Goal: Transaction & Acquisition: Purchase product/service

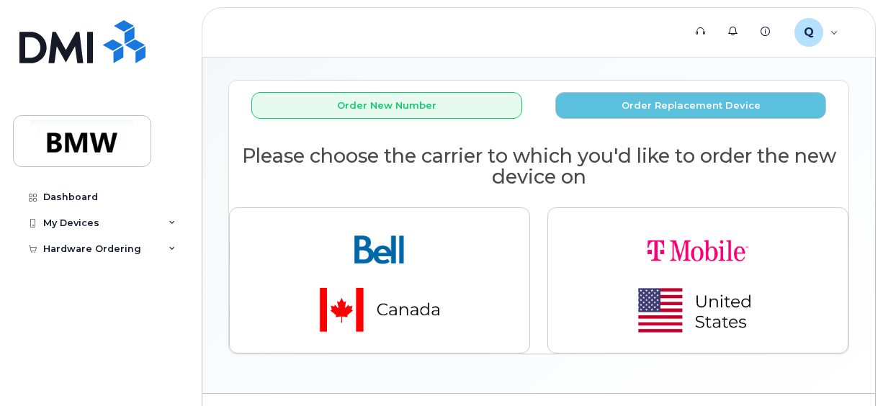
scroll to position [82, 0]
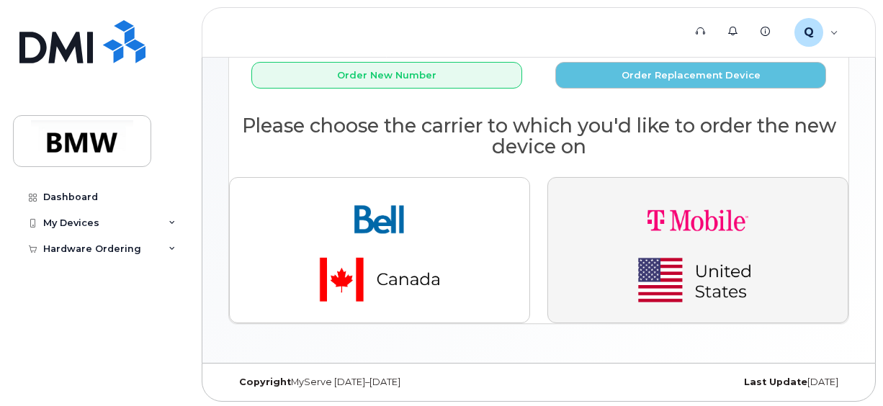
click at [658, 279] on img "button" at bounding box center [698, 249] width 202 height 121
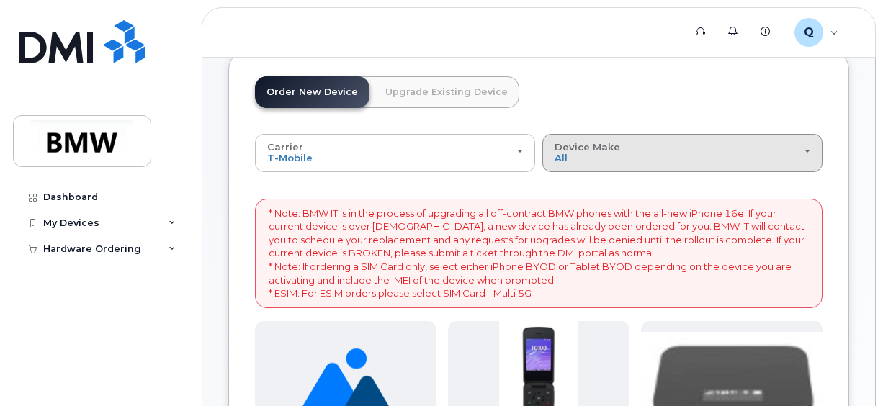
click at [609, 160] on div "Device Make All Cell Phone iPhone Modem" at bounding box center [682, 153] width 256 height 22
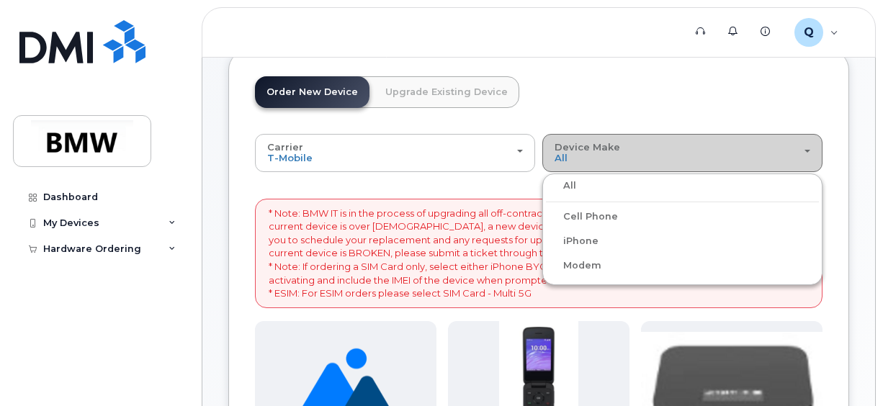
click at [609, 160] on div "Device Make All Cell Phone iPhone Modem" at bounding box center [682, 153] width 256 height 22
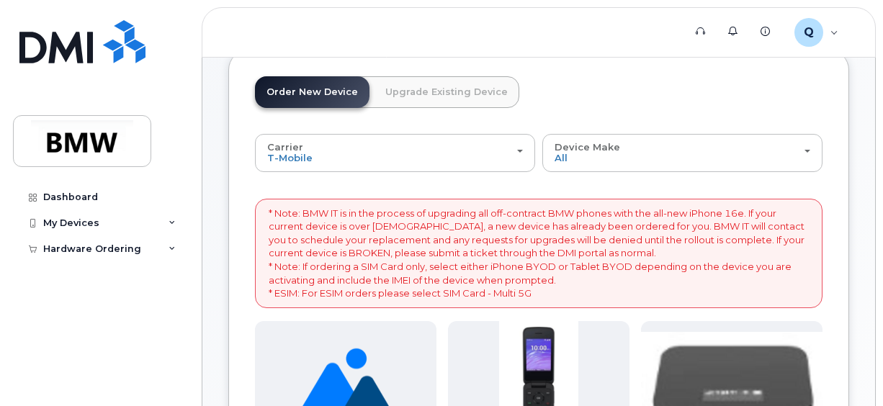
click at [498, 207] on p "* Note: BMW IT is in the process of upgrading all off-contract BMW phones with …" at bounding box center [539, 254] width 540 height 94
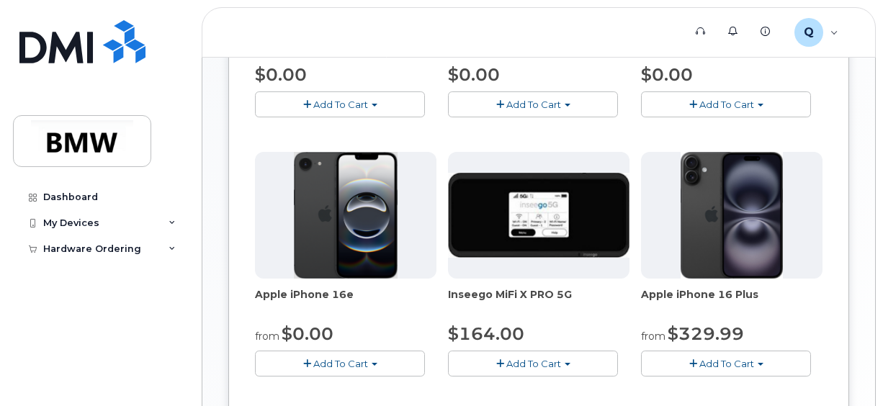
scroll to position [511, 0]
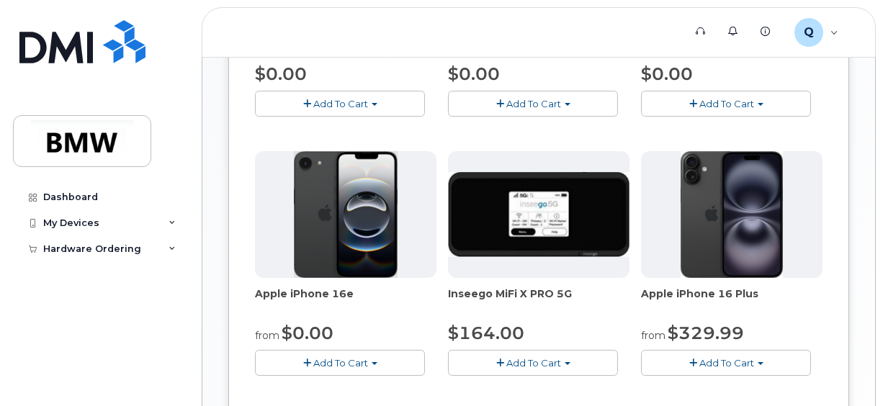
click at [78, 314] on div "Dashboard My Devices Add Device Hardware Ordering New Order" at bounding box center [102, 284] width 178 height 200
click at [373, 248] on img at bounding box center [346, 214] width 104 height 127
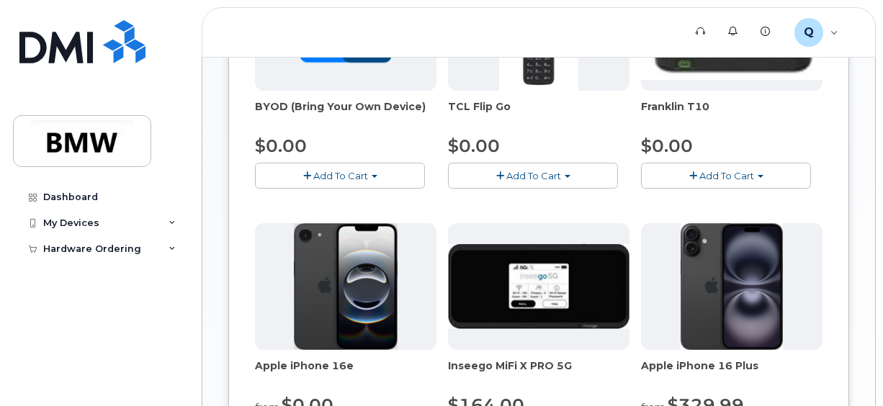
scroll to position [583, 0]
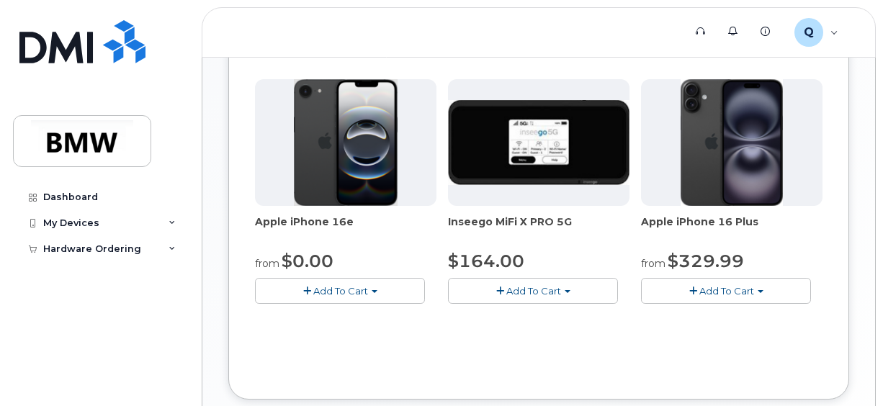
click at [303, 287] on span "button" at bounding box center [307, 291] width 8 height 9
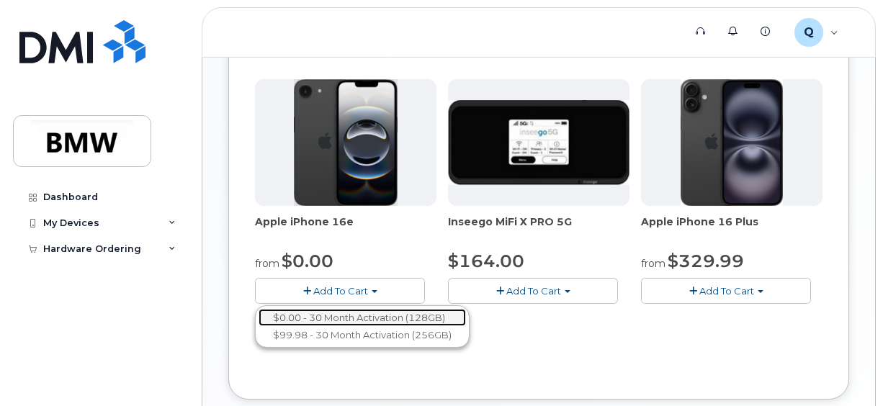
click at [327, 317] on link "$0.00 - 30 Month Activation (128GB)" at bounding box center [361, 318] width 207 height 18
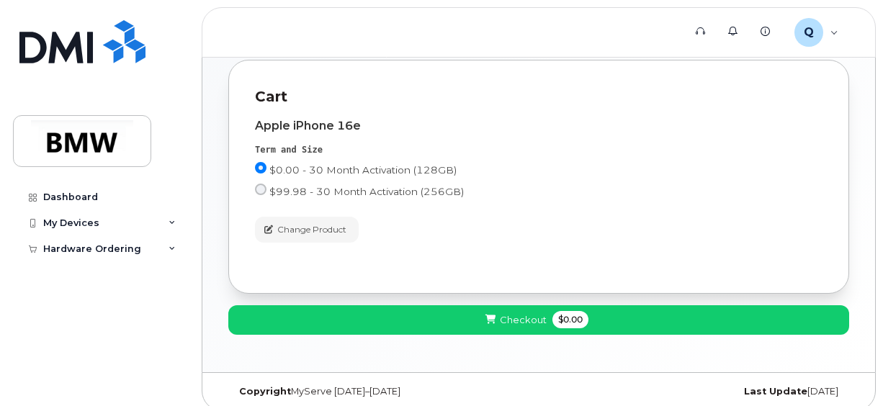
scroll to position [282, 0]
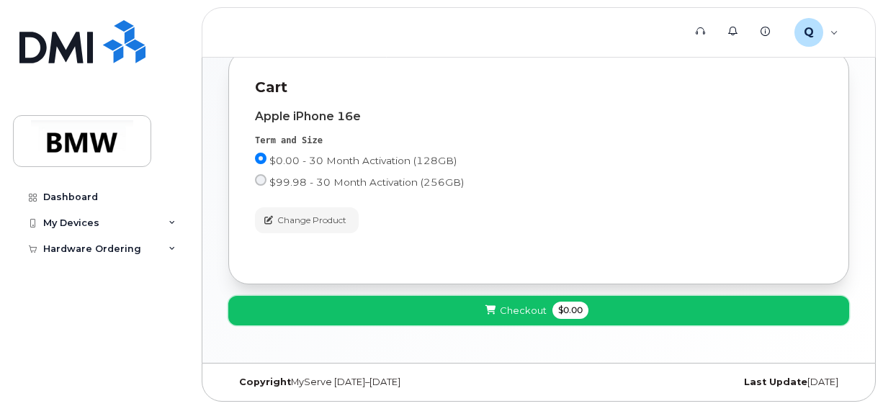
click at [438, 307] on button "Checkout $0.00" at bounding box center [538, 311] width 621 height 30
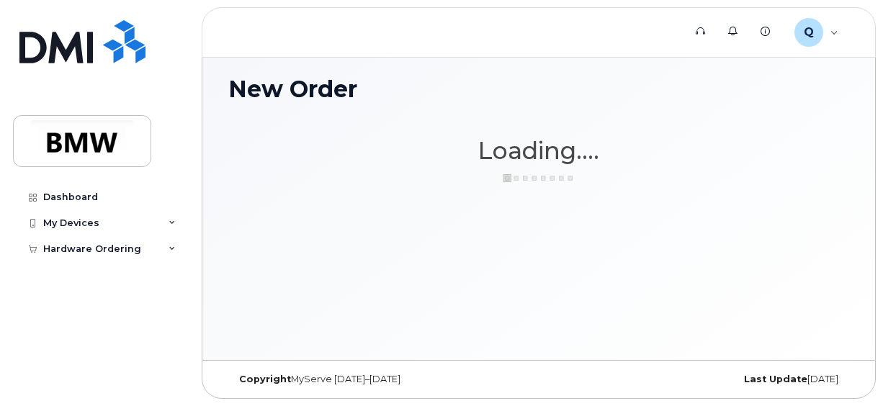
scroll to position [6, 0]
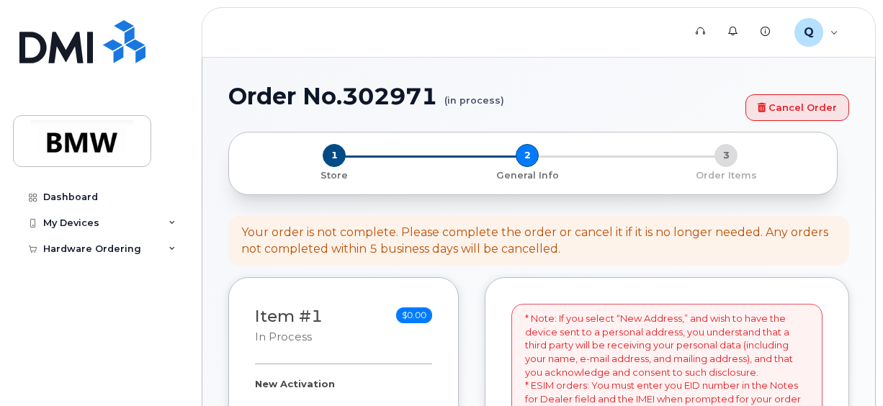
select select
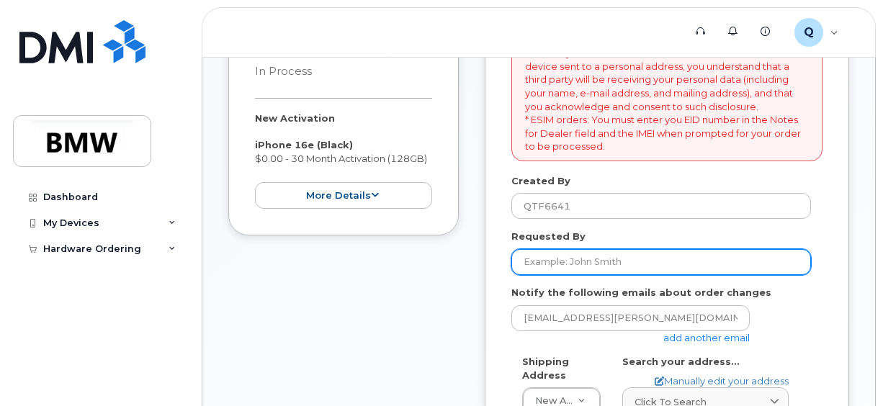
scroll to position [288, 0]
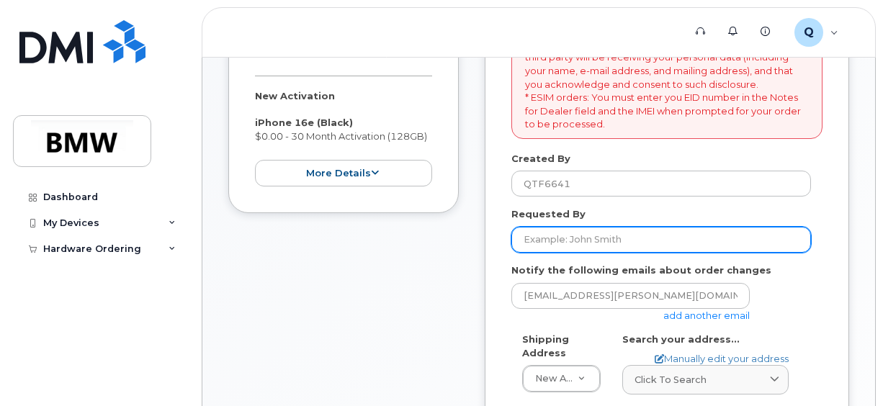
click at [600, 236] on input "Requested By" at bounding box center [661, 240] width 300 height 26
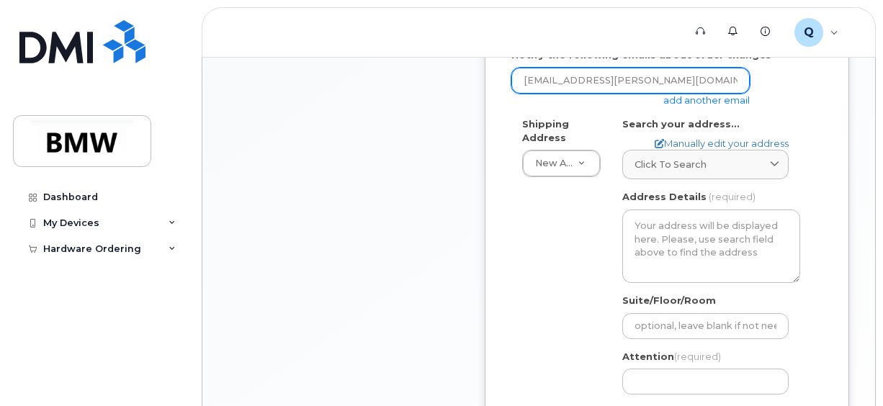
scroll to position [504, 0]
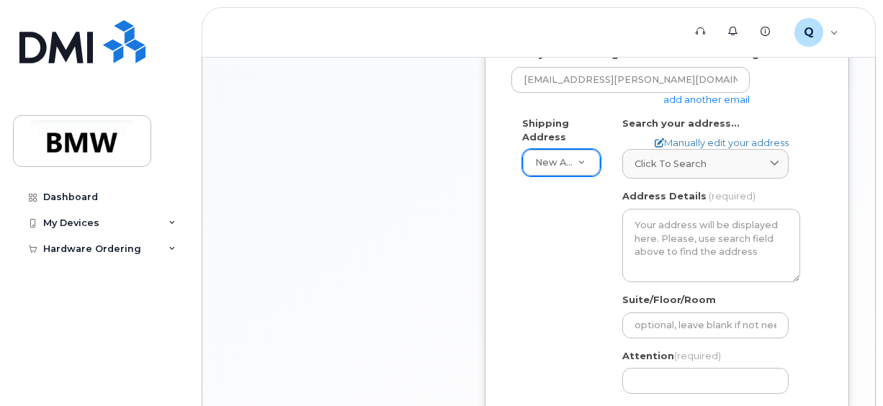
type input "Caleb Velez"
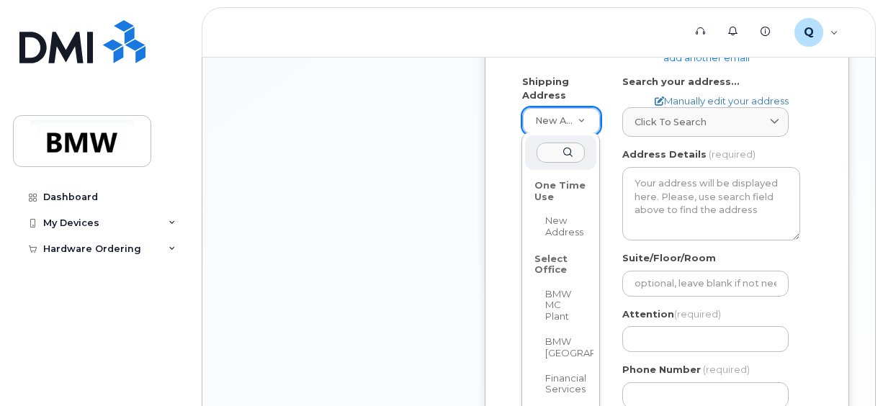
scroll to position [576, 0]
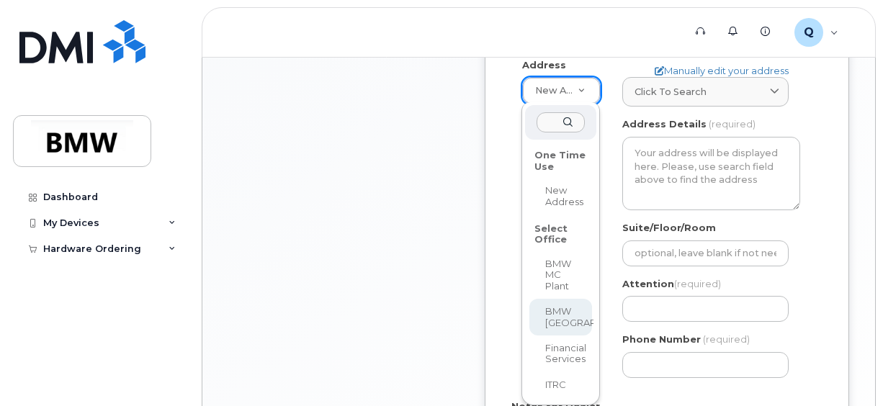
select select
type textarea "200 BMW Drive Woodcliff Lake NJ 07677 Woodcliff Lake New Jersey 07677"
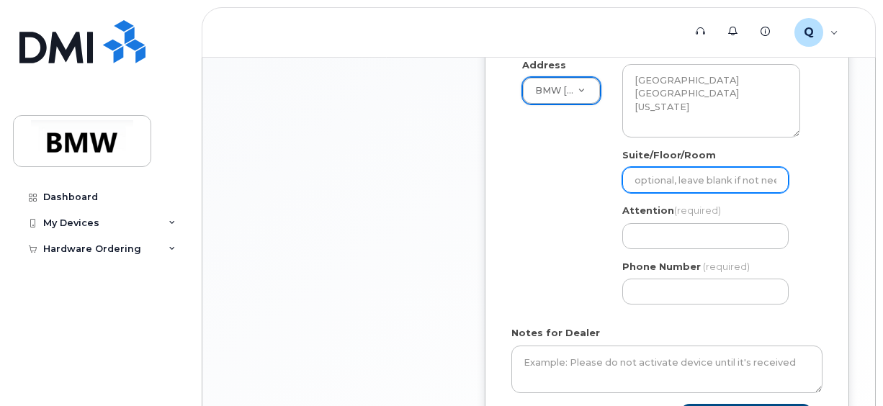
click at [677, 176] on input "Suite/Floor/Room" at bounding box center [705, 180] width 166 height 26
select select
type input "S"
select select
type input "Se"
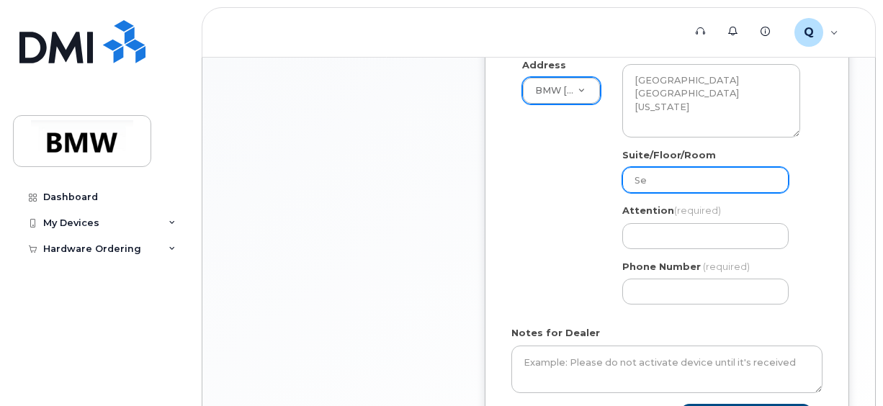
select select
type input "Sec"
select select
type input "Seco"
select select
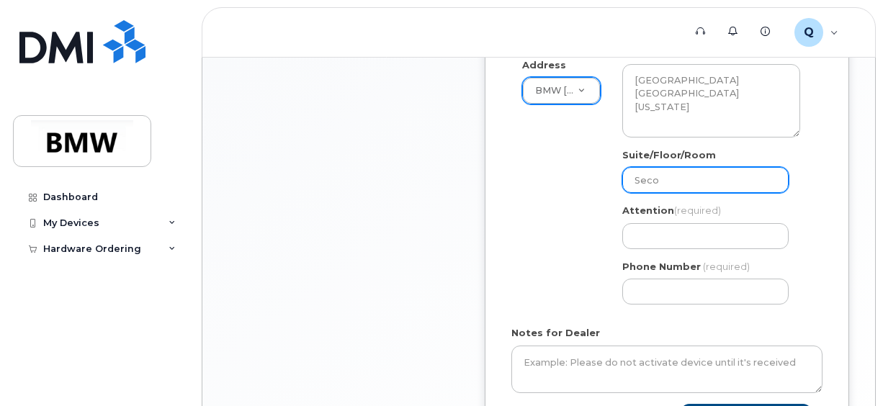
type input "Secon"
select select
type input "Second"
select select
type input "Second F"
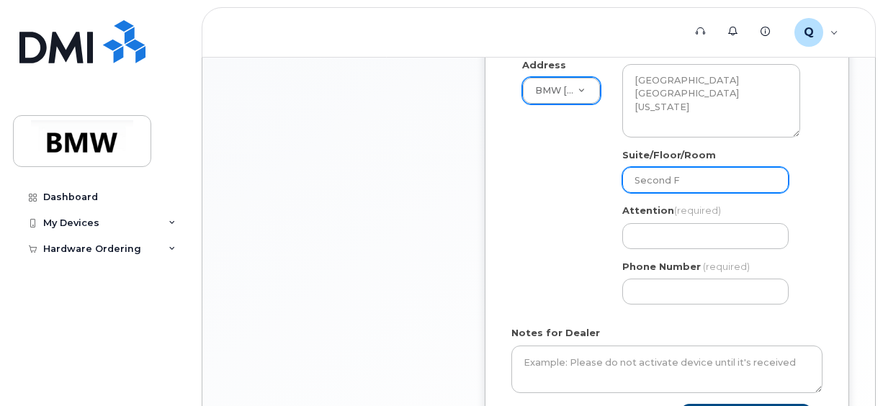
select select
type input "Second Fl"
select select
type input "Second Flo"
select select
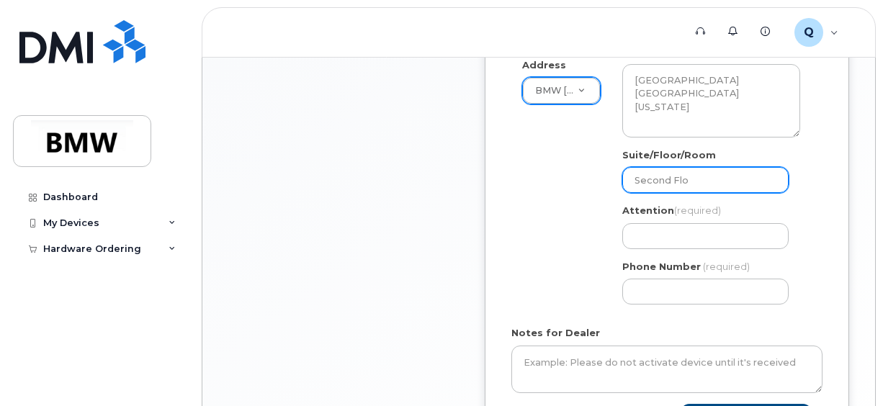
type input "Second Floo"
select select
type input "Second Floor"
select select
type input "Second Floor S"
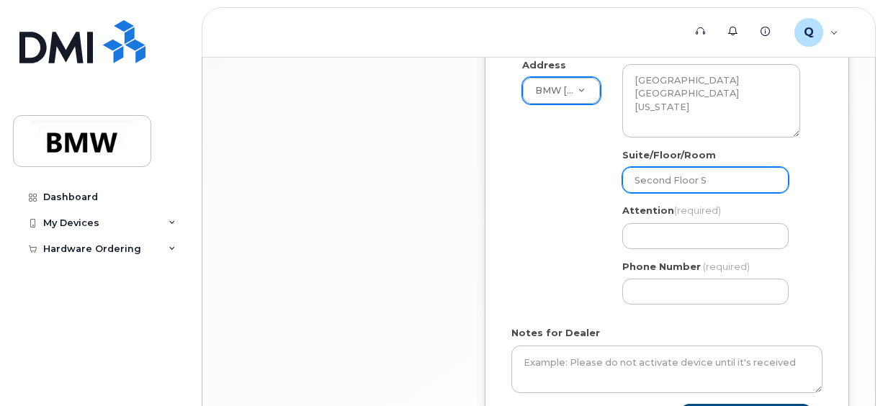
select select
type input "Second Floor So"
select select
type input "Second Floor Sou"
select select
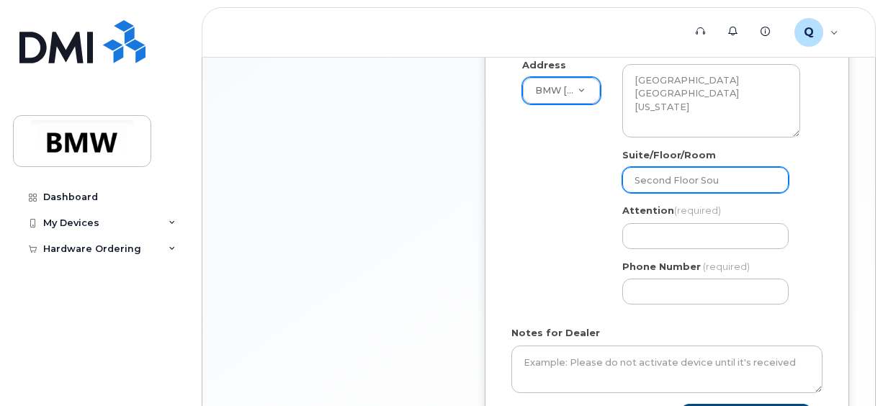
type input "Second Floor Sout"
select select
type input "Second Floor South"
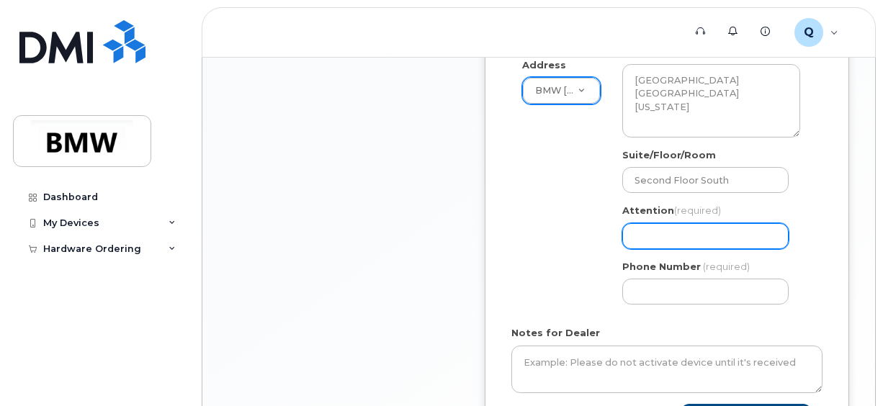
select select
type input "C"
select select
type input "Ca"
select select
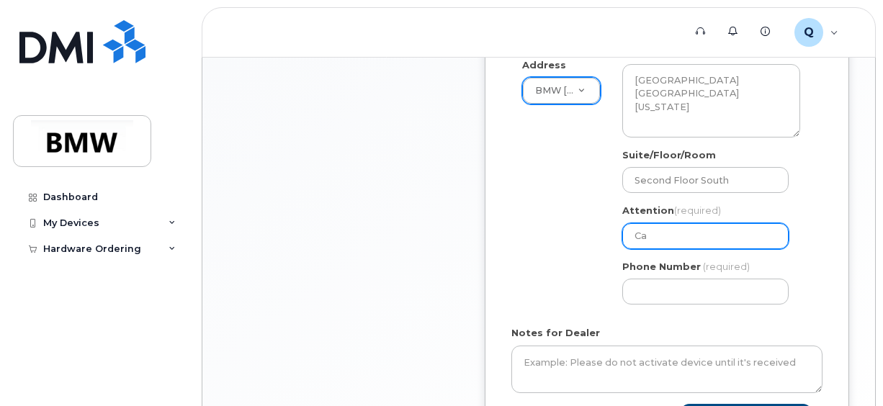
type input "Cal"
select select
type input "Cale"
select select
type input "Caleb"
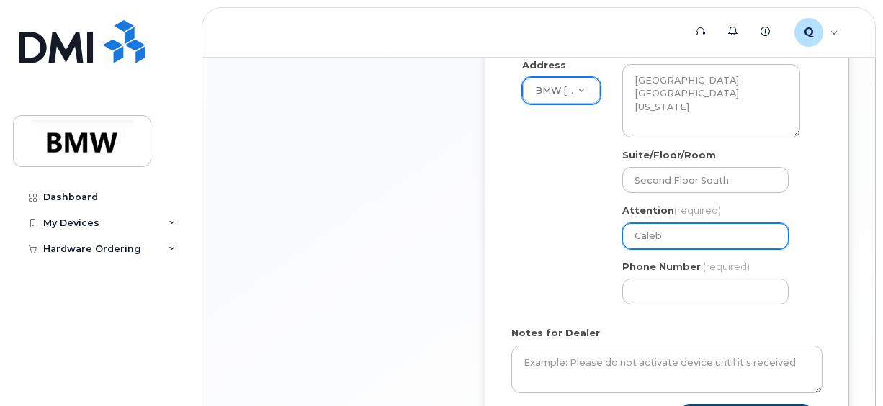
select select
type input "Caleb V"
select select
type input "Caleb Ve"
select select
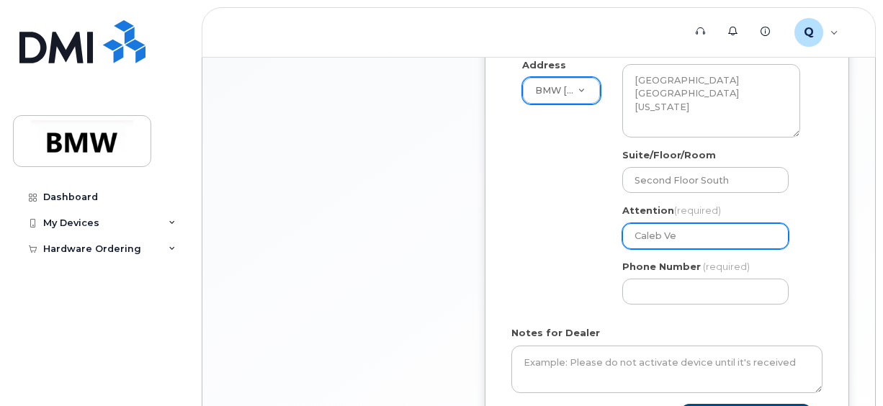
type input "Caleb Vel"
select select
type input "Caleb Vele"
select select
type input "[PERSON_NAME]"
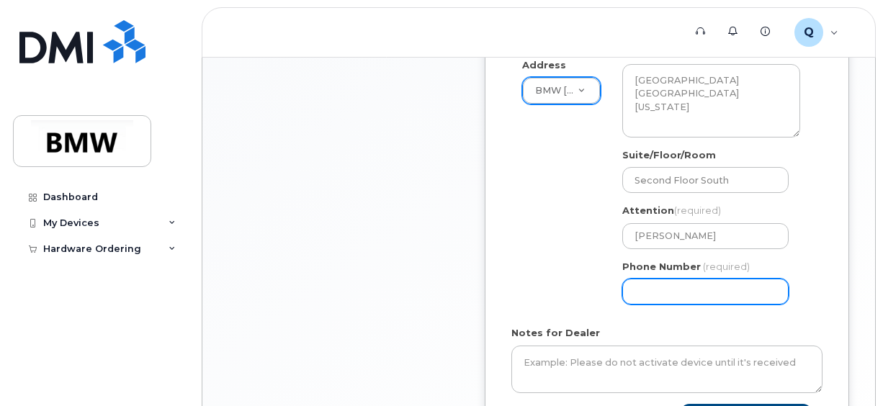
select select
type input "479270962"
select select
type input "4792709623"
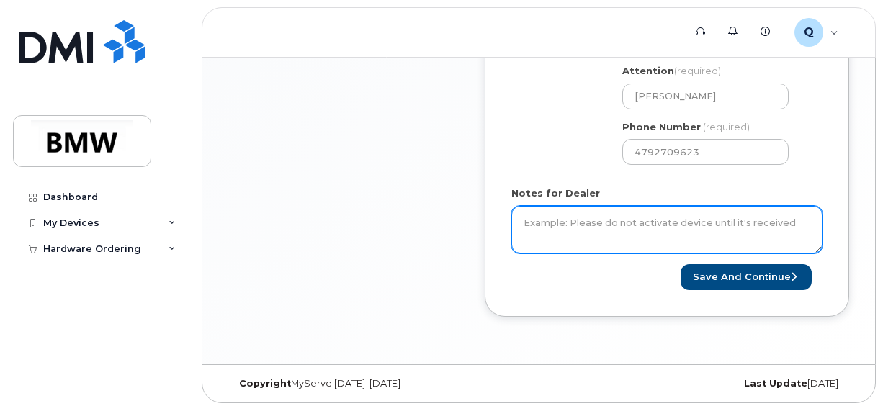
scroll to position [717, 0]
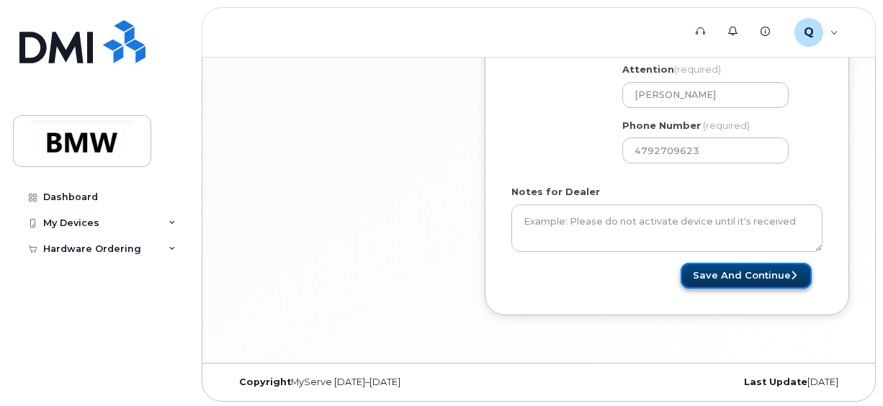
click at [779, 279] on button "Save and Continue" at bounding box center [745, 276] width 131 height 27
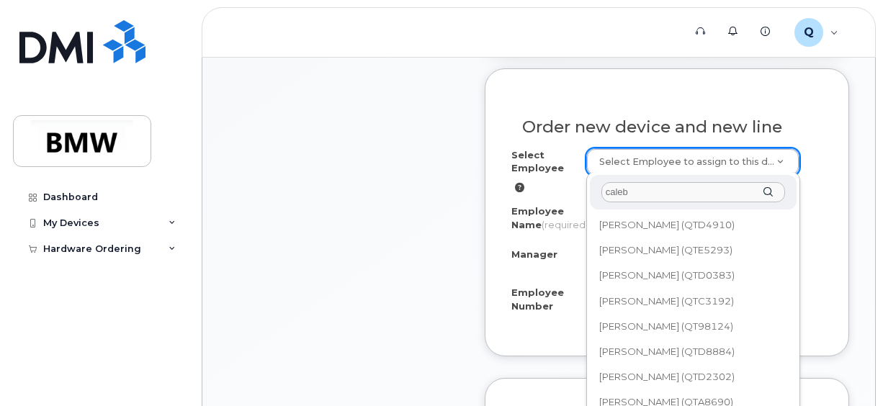
scroll to position [504, 0]
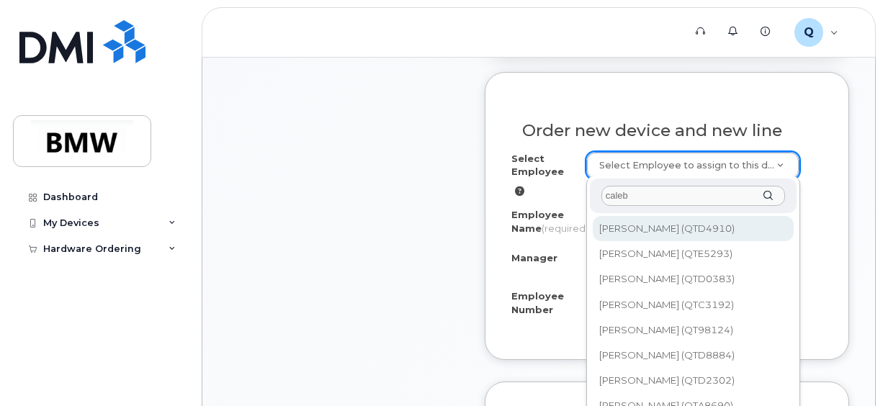
click at [649, 194] on input "caleb" at bounding box center [693, 196] width 184 height 21
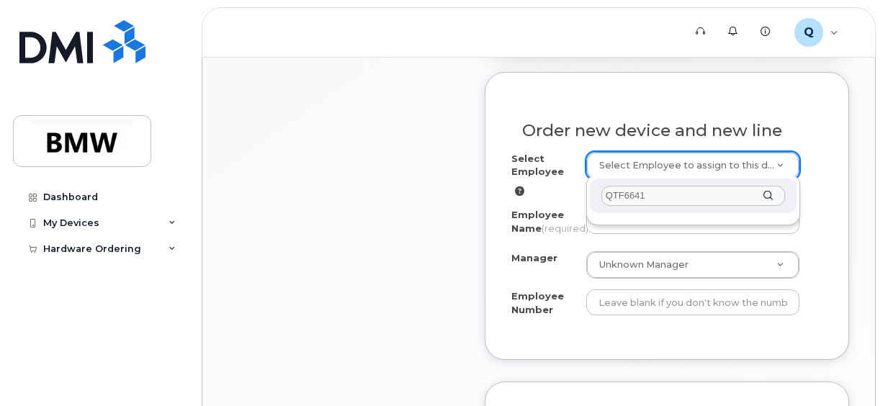
click at [698, 187] on input "QTF6641" at bounding box center [693, 196] width 184 height 21
click at [775, 199] on input "QTF6641" at bounding box center [693, 196] width 184 height 21
click at [768, 197] on div "QTF6641" at bounding box center [693, 196] width 207 height 35
click at [723, 198] on input "QTF6641" at bounding box center [693, 196] width 184 height 21
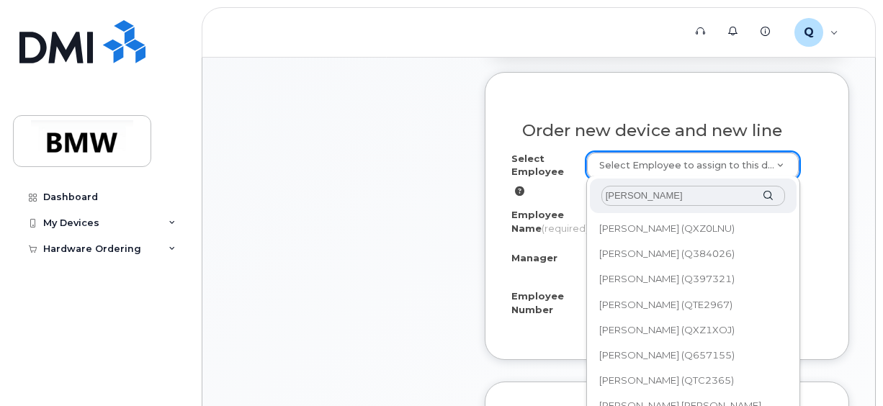
type input "alexander sc"
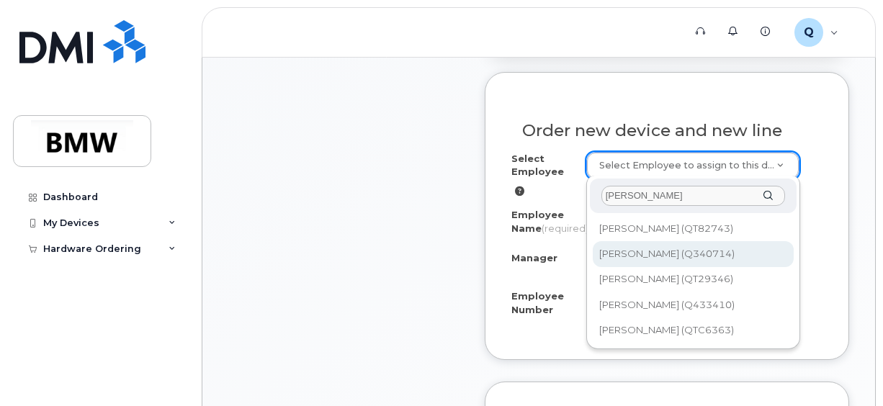
type input "1898538"
type input "Alexander Schleicher"
type input "Q340714"
type input "WL: 300 North Campus"
select select "1895263"
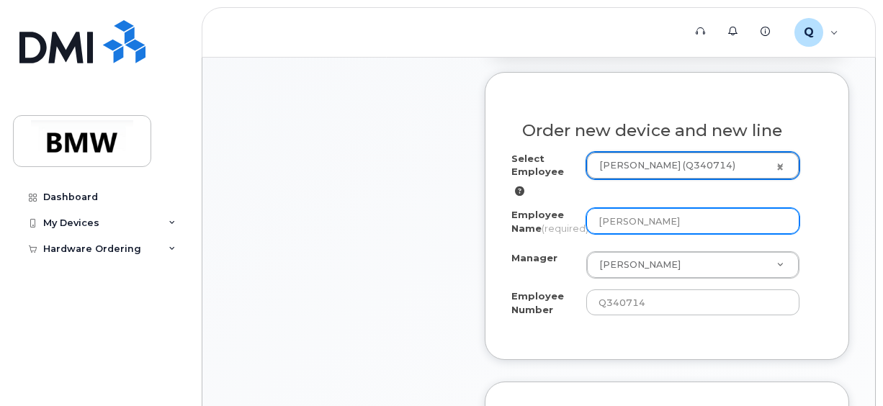
click at [673, 220] on input "Alexander Schleicher" at bounding box center [692, 221] width 213 height 26
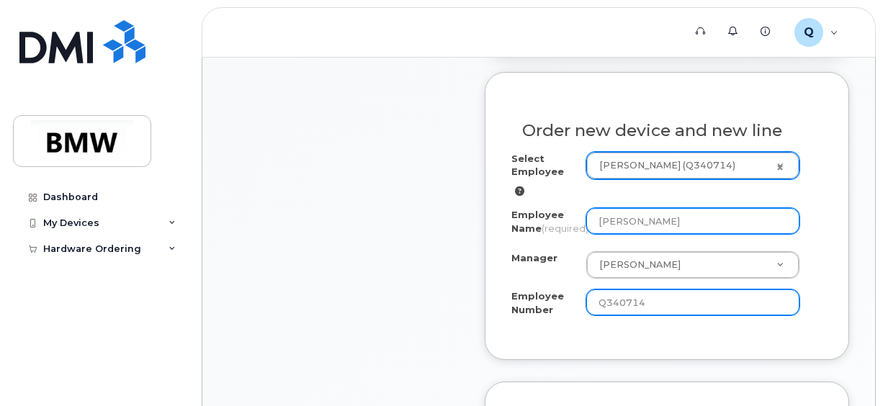
type input "[PERSON_NAME]"
click at [706, 310] on input "Q340714" at bounding box center [692, 302] width 213 height 26
type input "QTF6641"
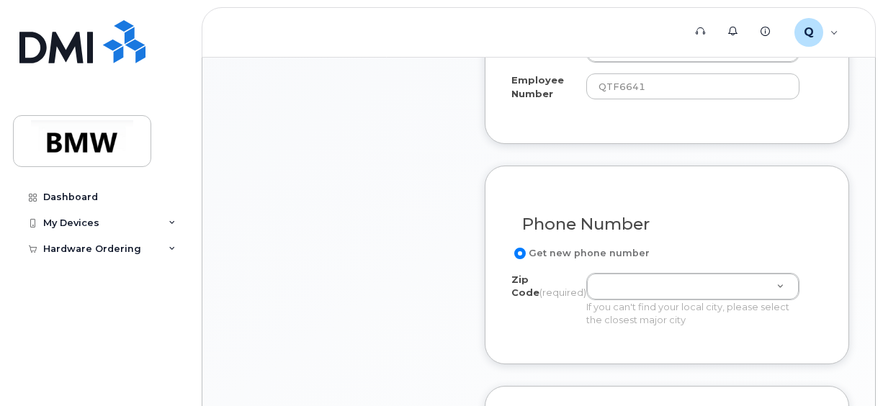
scroll to position [792, 0]
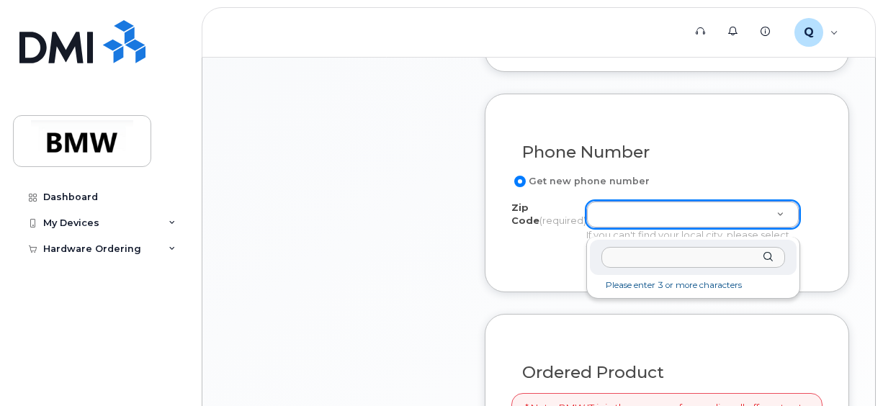
click at [638, 261] on input "Zip Code (required)" at bounding box center [693, 257] width 184 height 21
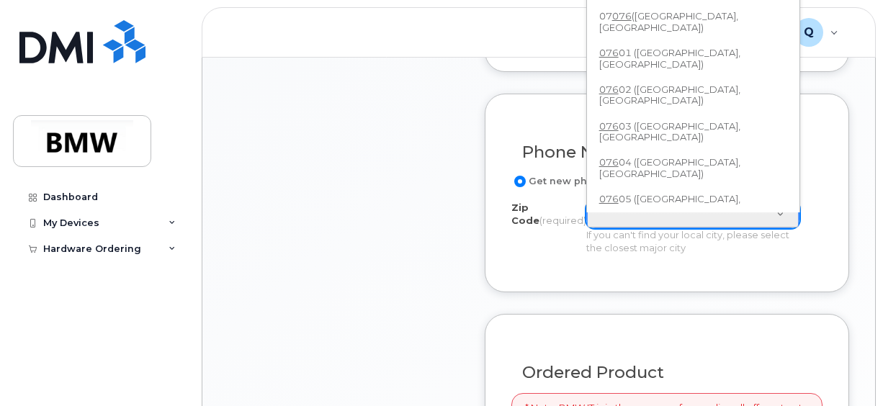
scroll to position [611, 0]
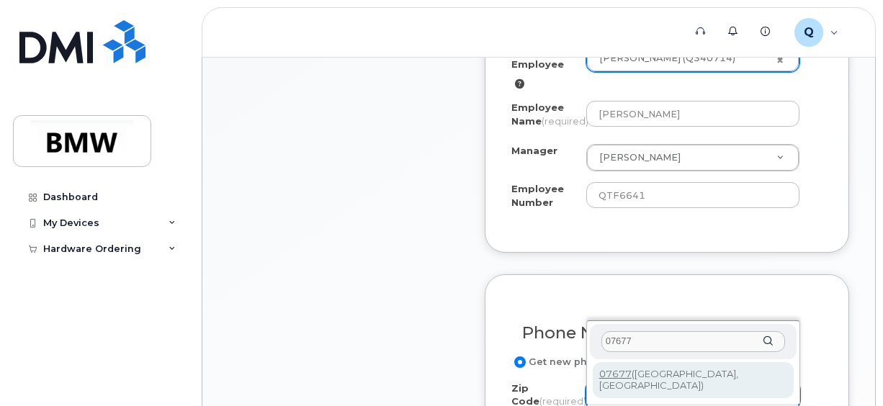
type input "07677"
type input "07677 (Woodcliff Lake, NJ)"
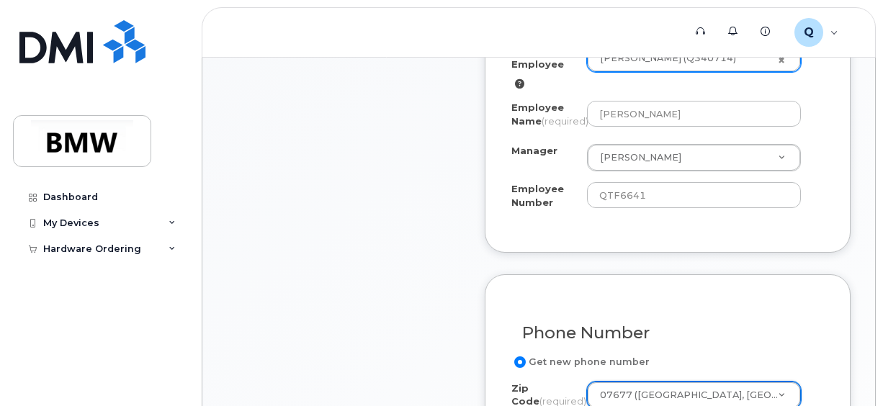
click at [465, 325] on div "Item #1 in process $0.00 New Activation iPhone 16e (Black) $0.00 - 30 Month Act…" at bounding box center [538, 392] width 621 height 1452
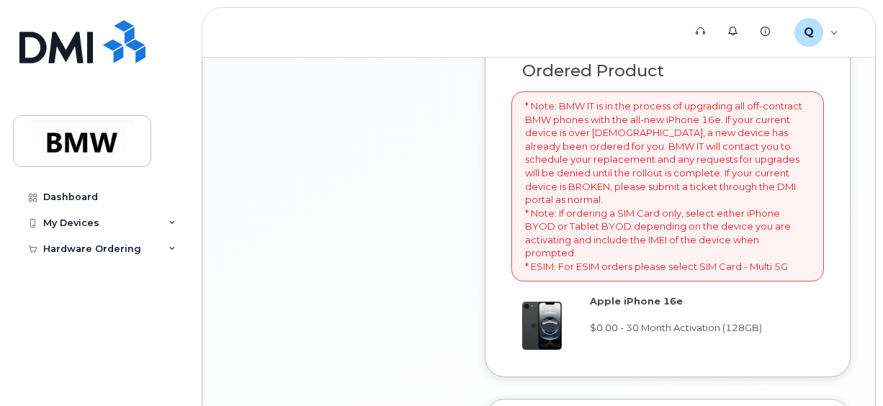
scroll to position [1115, 0]
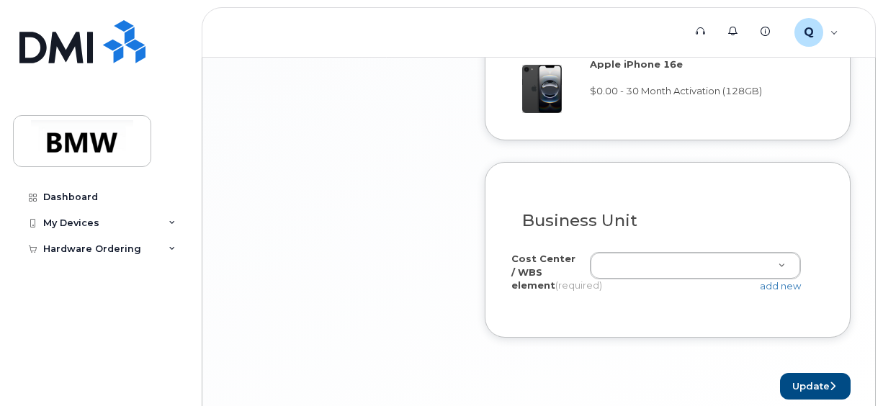
scroll to position [1331, 0]
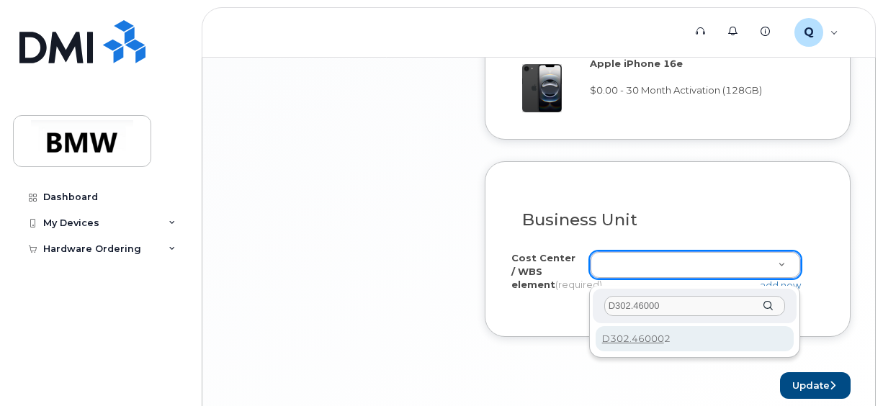
type input "D302.460002"
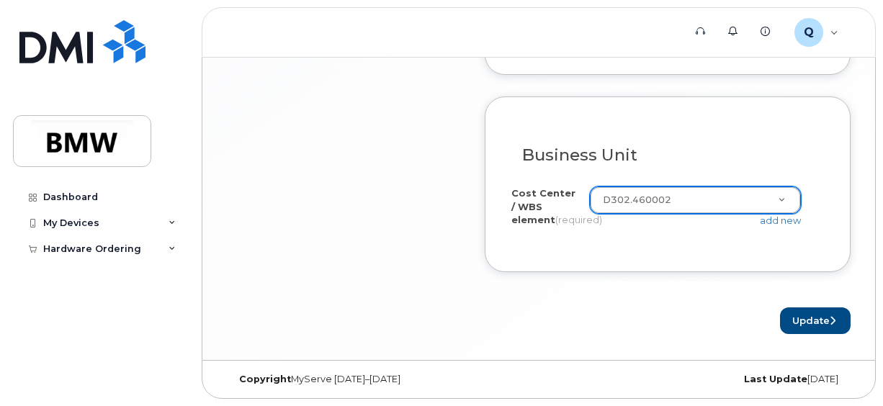
scroll to position [1416, 0]
click at [825, 322] on button "Update" at bounding box center [815, 320] width 71 height 27
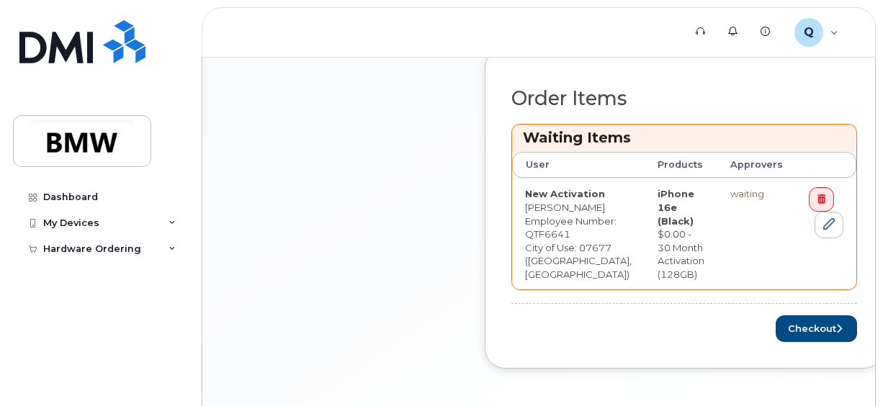
scroll to position [648, 0]
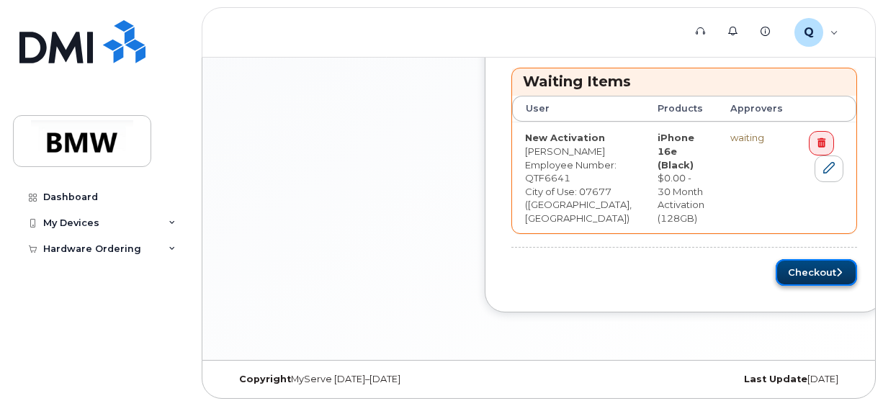
click at [775, 286] on button "Checkout" at bounding box center [815, 272] width 81 height 27
